Goal: Information Seeking & Learning: Learn about a topic

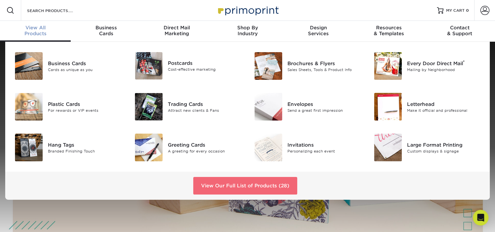
click at [273, 184] on link "View Our Full List of Products (28)" at bounding box center [245, 186] width 104 height 18
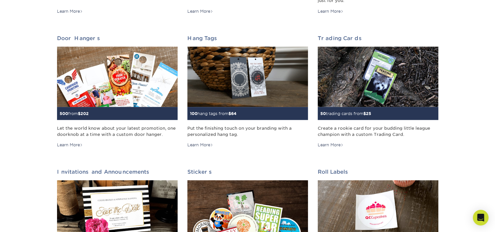
scroll to position [528, 0]
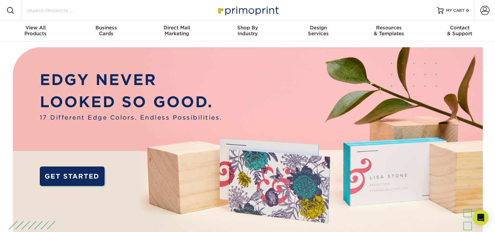
click at [52, 12] on input "Search Products" at bounding box center [58, 11] width 64 height 8
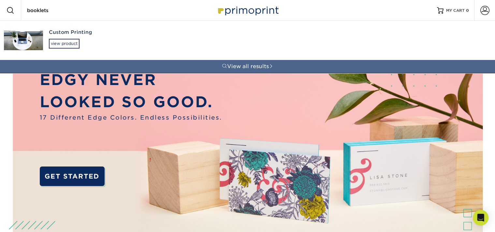
type input "booklets"
